Goal: Information Seeking & Learning: Learn about a topic

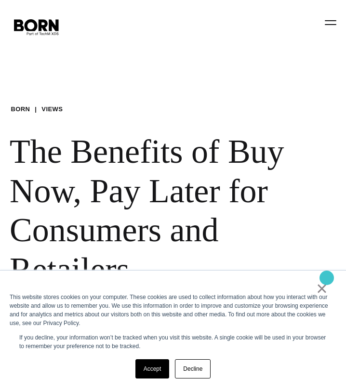
click at [323, 284] on link "×" at bounding box center [322, 288] width 12 height 9
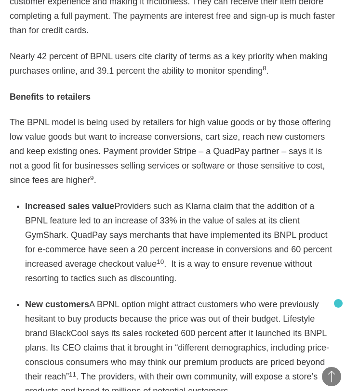
scroll to position [1366, 0]
